Goal: Task Accomplishment & Management: Use online tool/utility

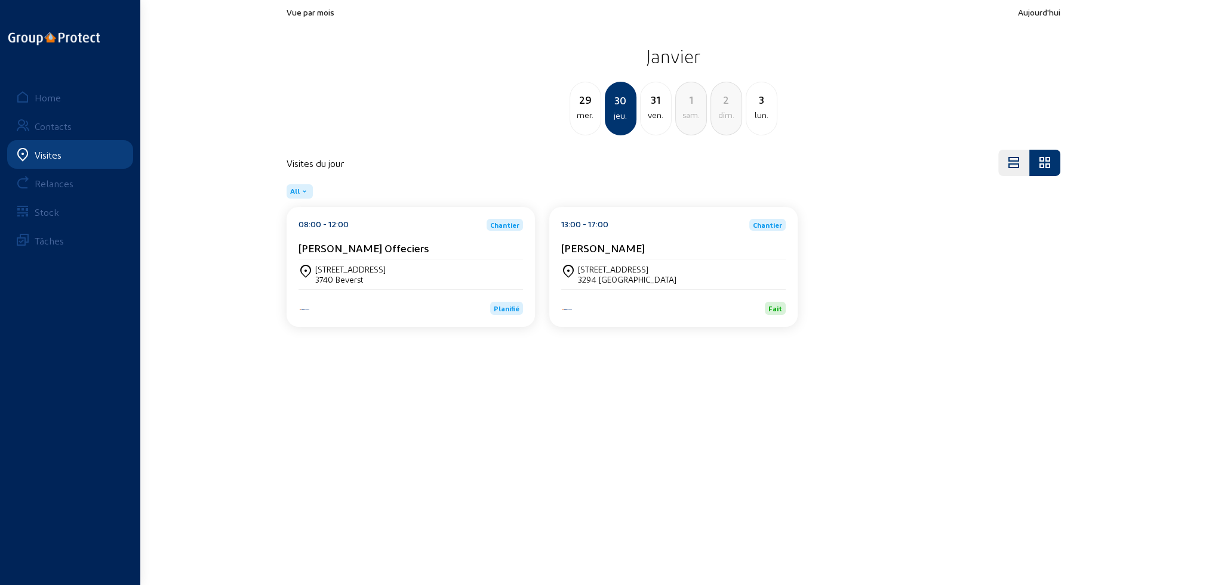
click at [38, 153] on div "Visites" at bounding box center [48, 154] width 27 height 11
click at [47, 95] on div "Home" at bounding box center [48, 97] width 26 height 11
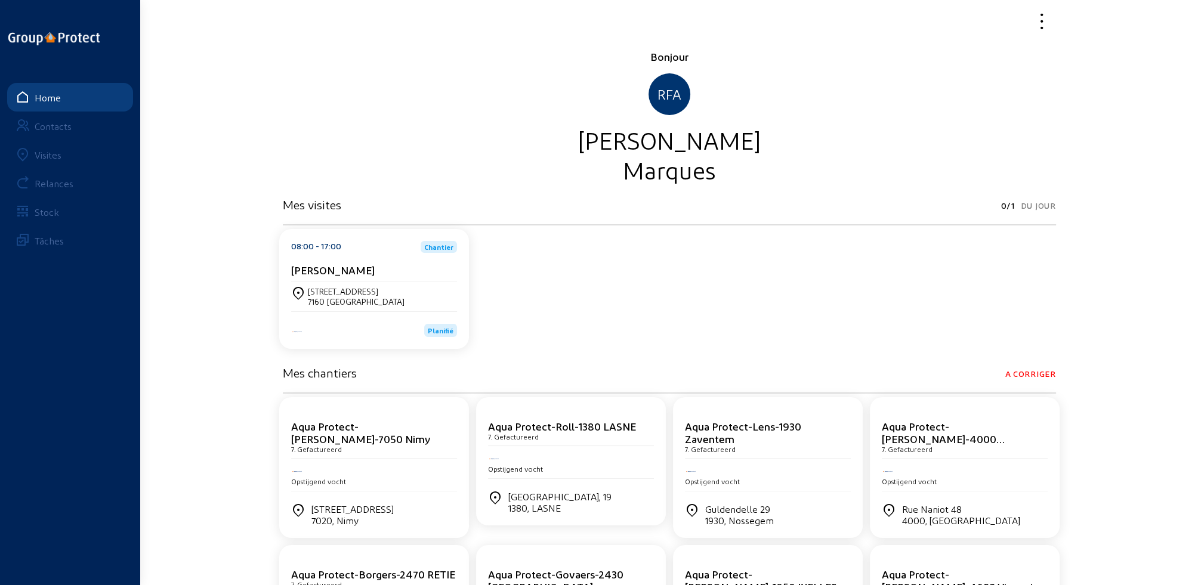
click at [47, 153] on div "Visites" at bounding box center [48, 154] width 27 height 11
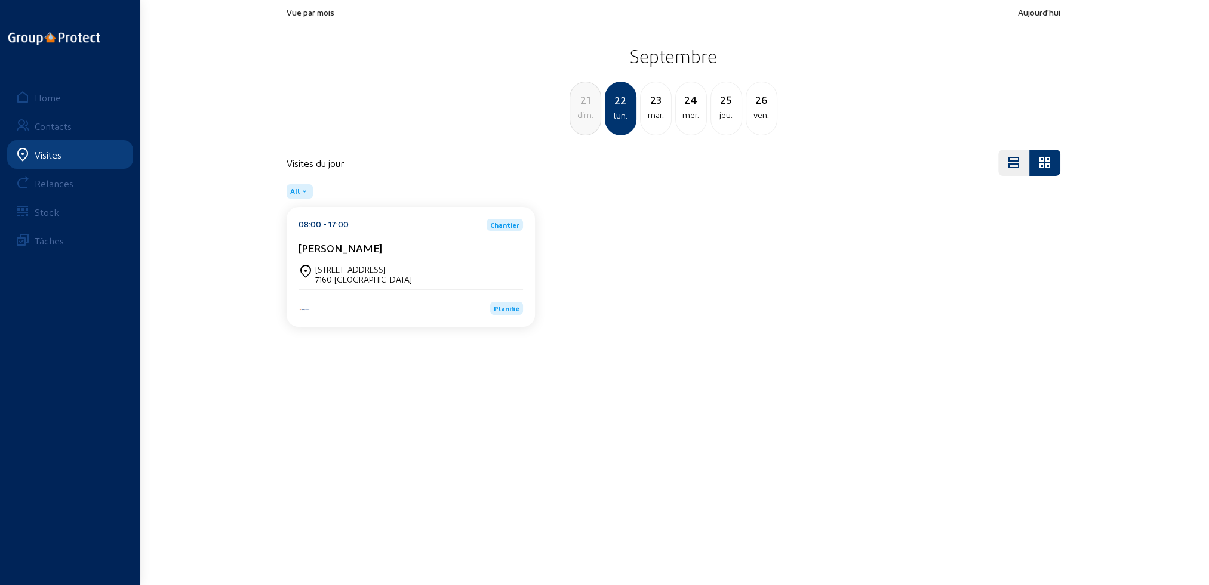
click at [389, 280] on div "7160 [GEOGRAPHIC_DATA]" at bounding box center [363, 280] width 97 height 10
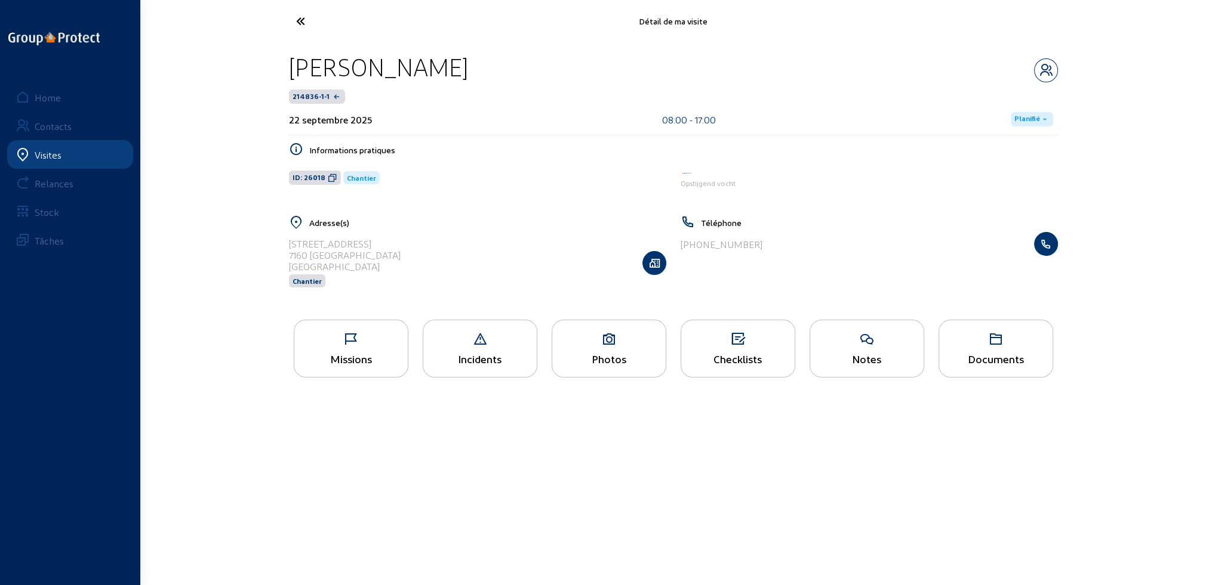
click at [619, 353] on div "Photos" at bounding box center [608, 359] width 113 height 13
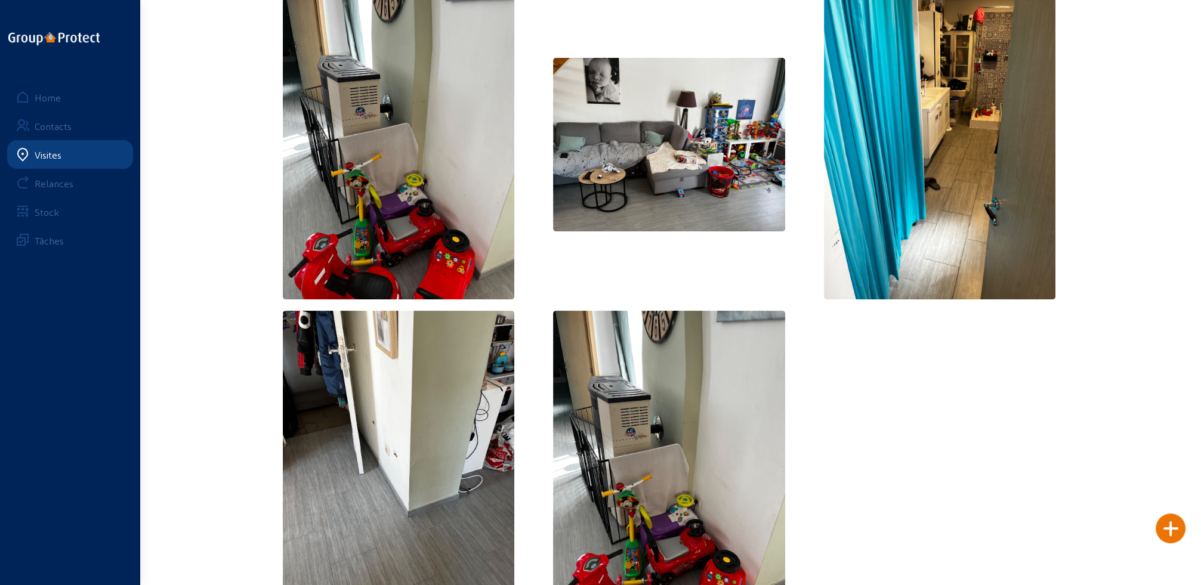
scroll to position [463, 0]
